Goal: Find specific page/section: Find specific page/section

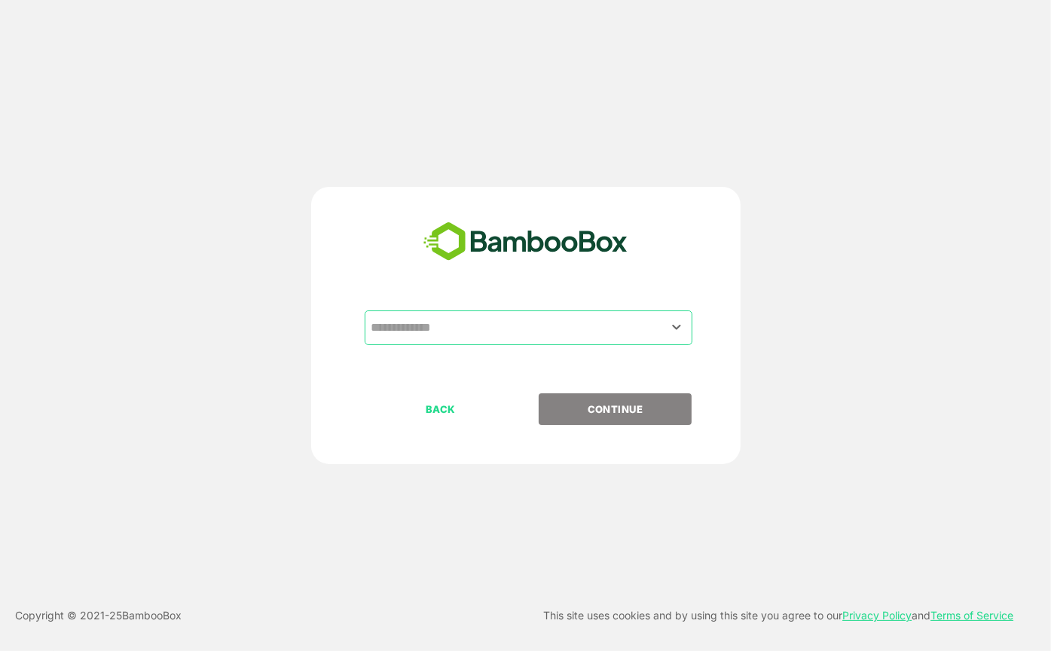
click at [551, 302] on div "​ BACK CONTINUE" at bounding box center [525, 325] width 429 height 277
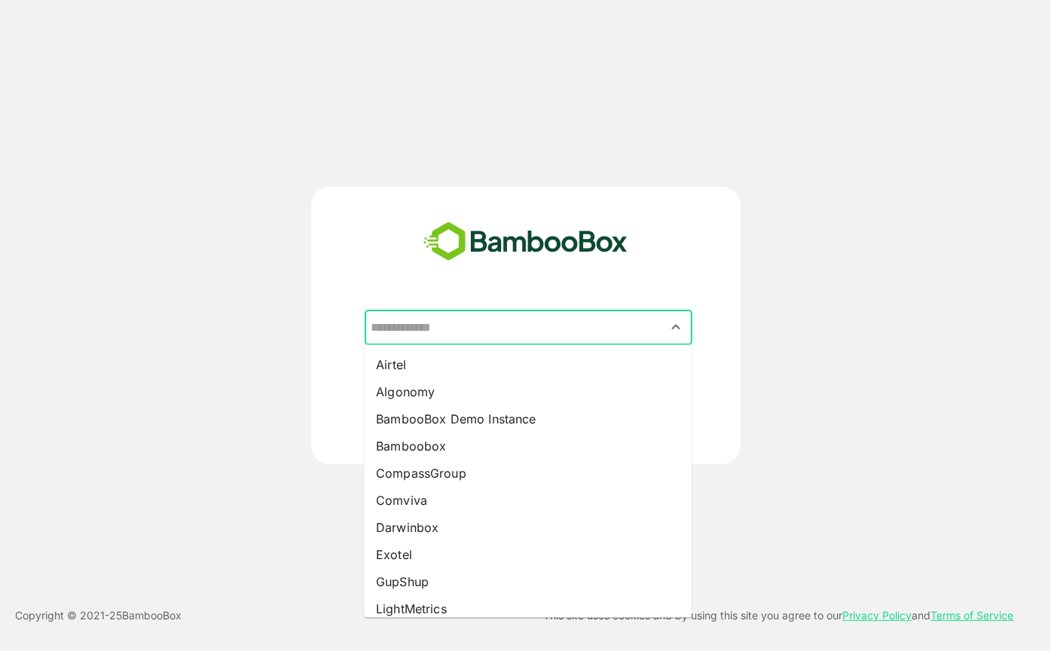
click at [531, 322] on input "text" at bounding box center [529, 327] width 322 height 29
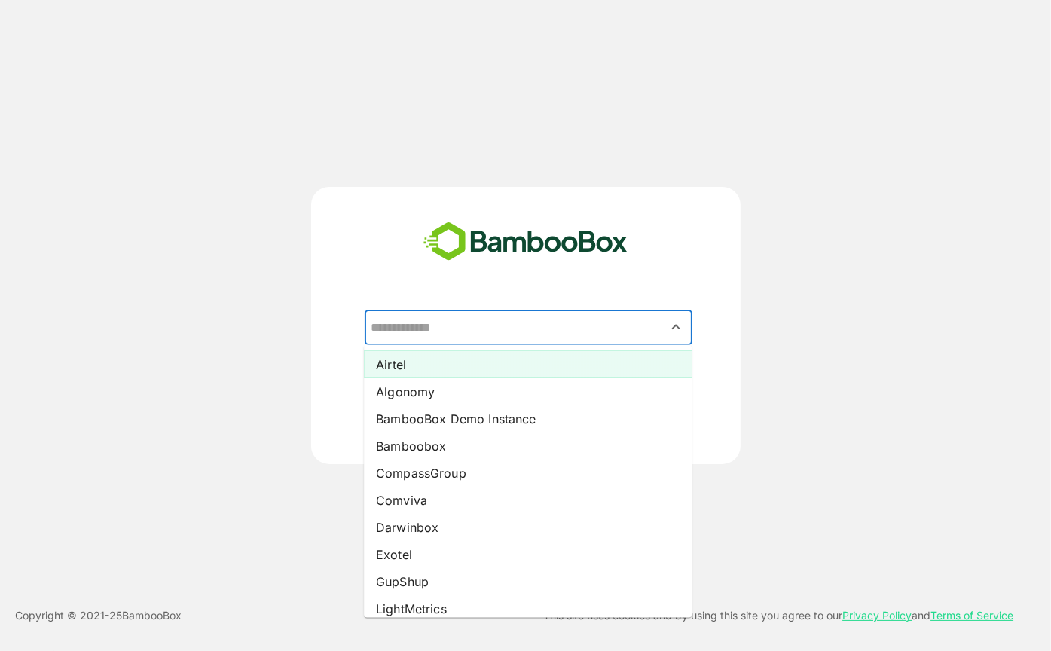
click at [487, 371] on li "Airtel" at bounding box center [528, 364] width 328 height 27
type input "******"
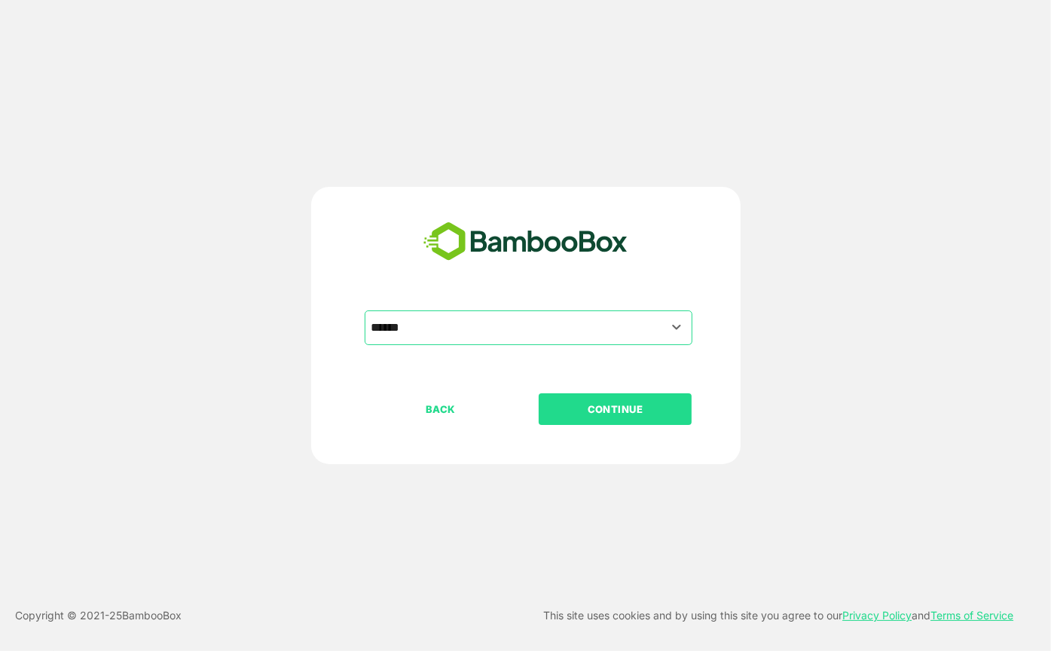
click at [573, 410] on p "CONTINUE" at bounding box center [615, 409] width 151 height 17
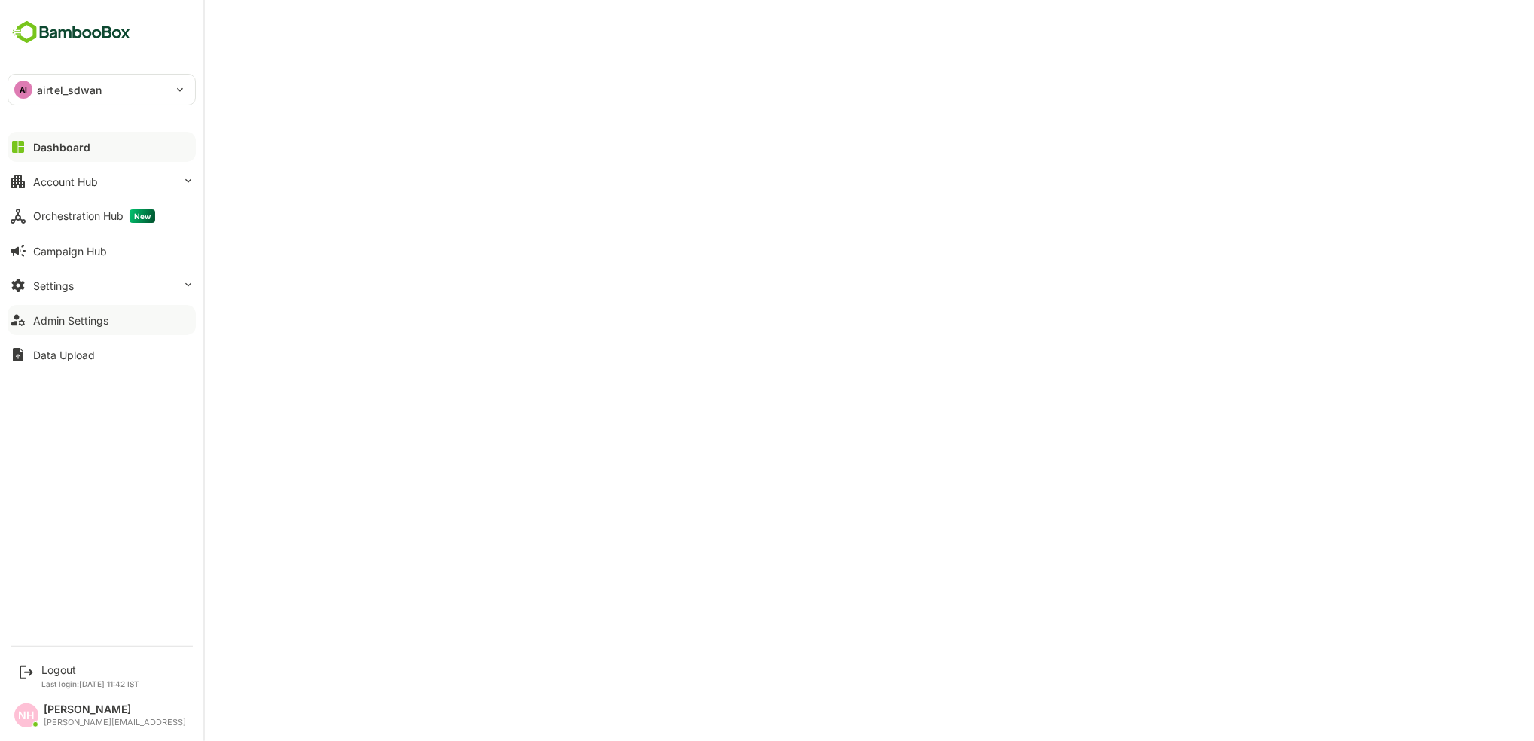
click at [60, 314] on div "Admin Settings" at bounding box center [70, 320] width 75 height 13
click at [70, 181] on div "Account Hub" at bounding box center [65, 181] width 65 height 13
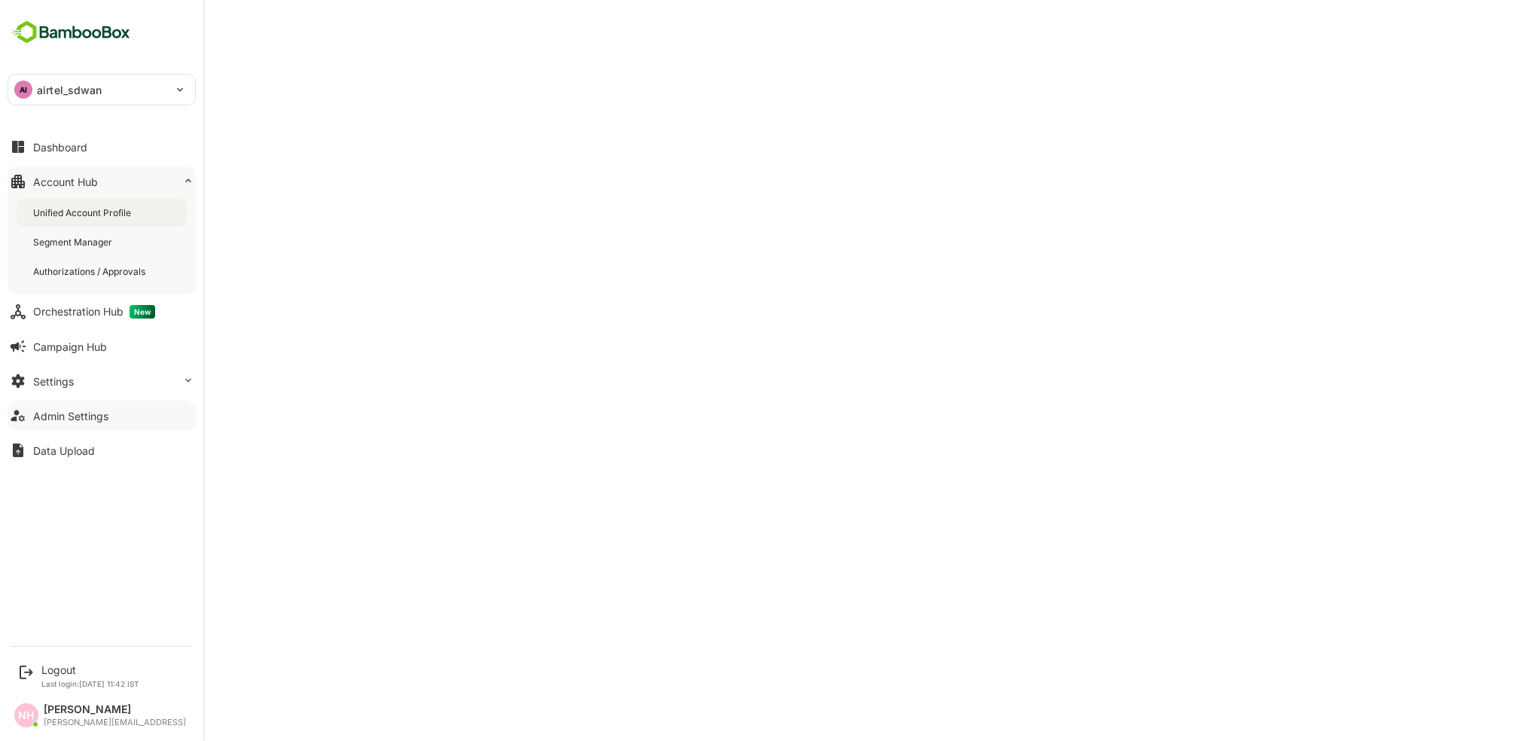
click at [89, 208] on div "Unified Account Profile" at bounding box center [83, 212] width 101 height 13
